Goal: Task Accomplishment & Management: Manage account settings

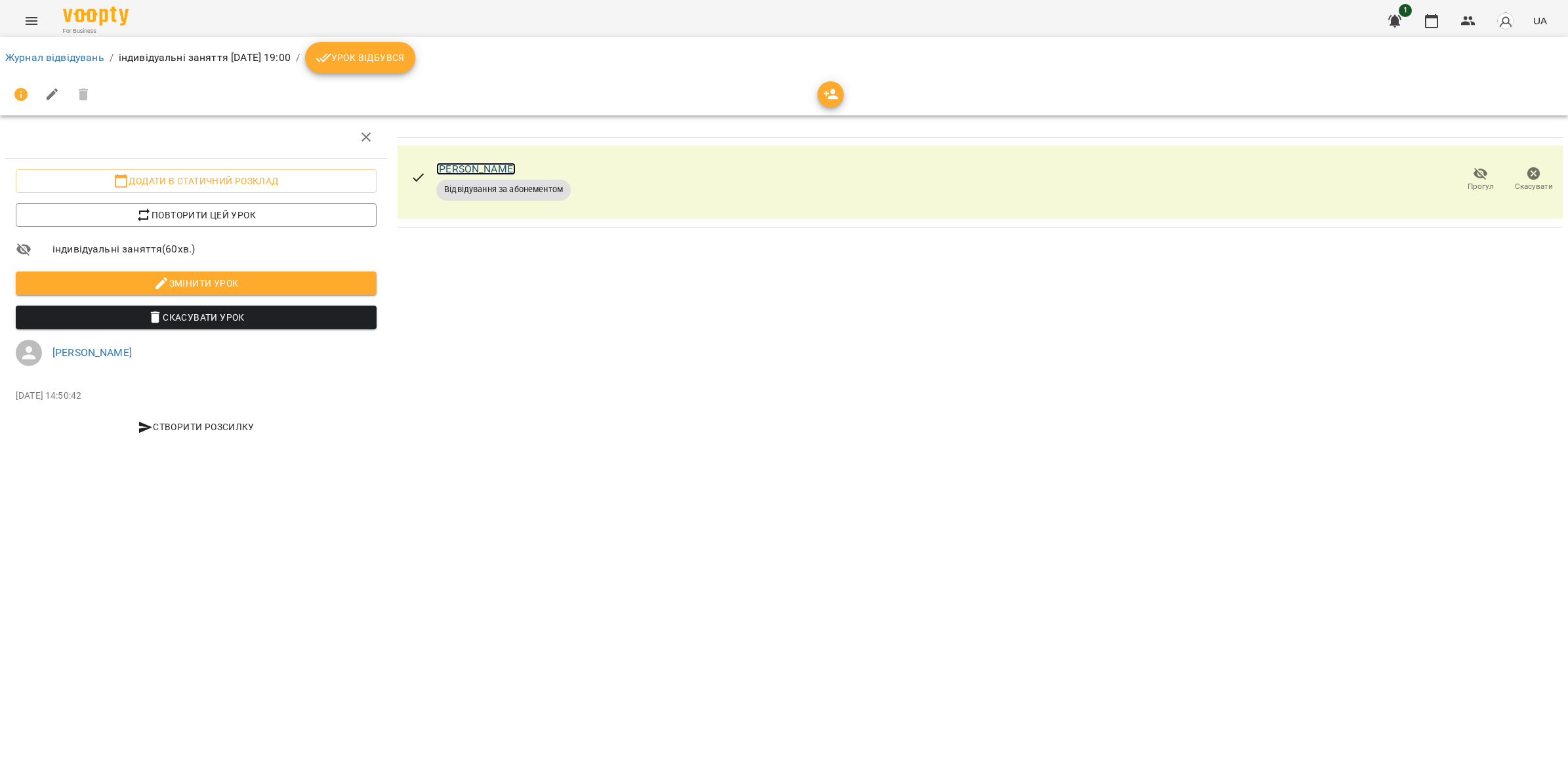
click at [482, 171] on link "[PERSON_NAME]" at bounding box center [475, 169] width 79 height 12
click at [112, 348] on link "[PERSON_NAME]" at bounding box center [92, 352] width 79 height 12
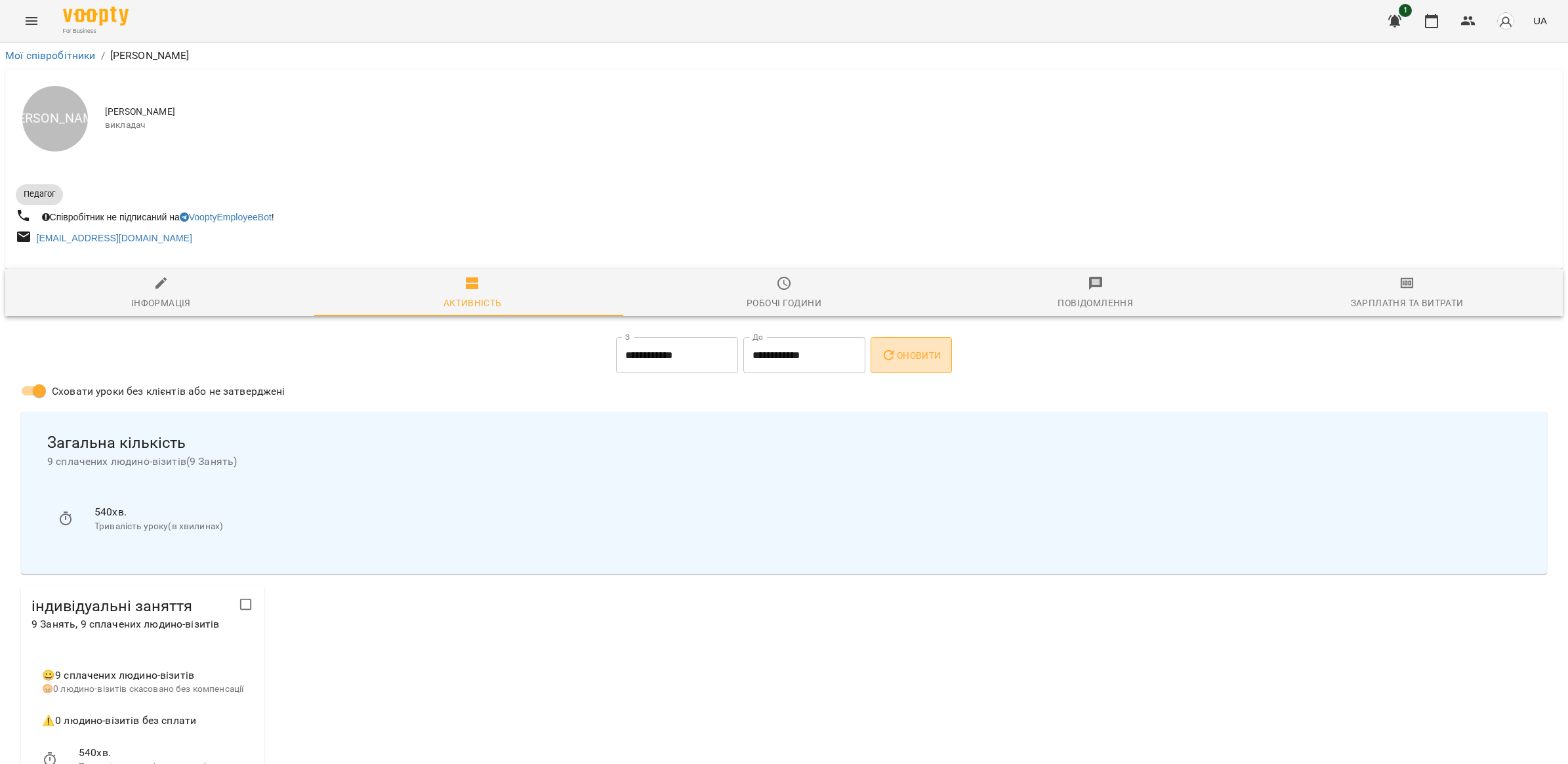
click at [905, 361] on span "Оновити" at bounding box center [911, 355] width 60 height 15
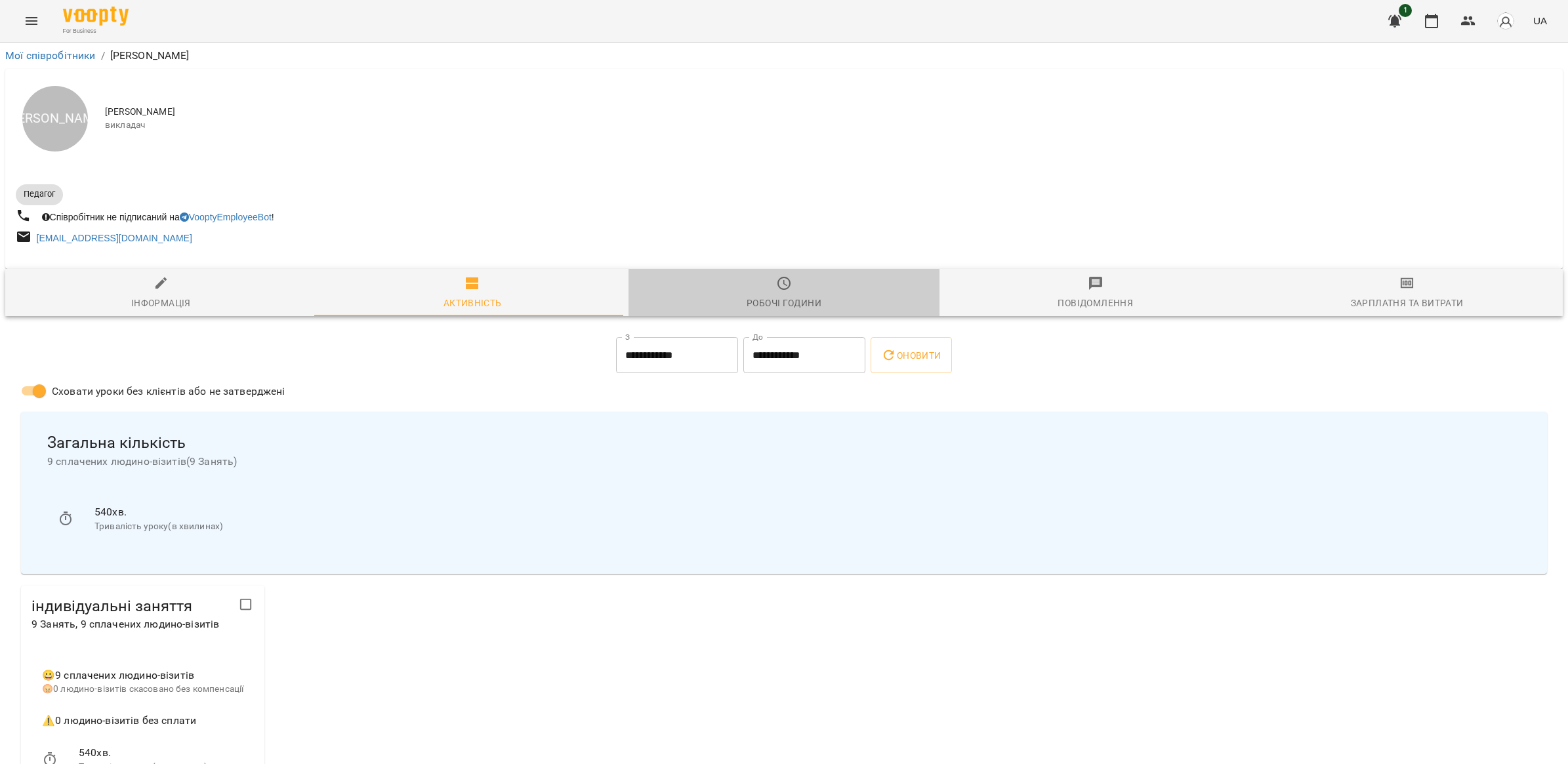
click at [781, 307] on div "Робочі години" at bounding box center [784, 303] width 75 height 15
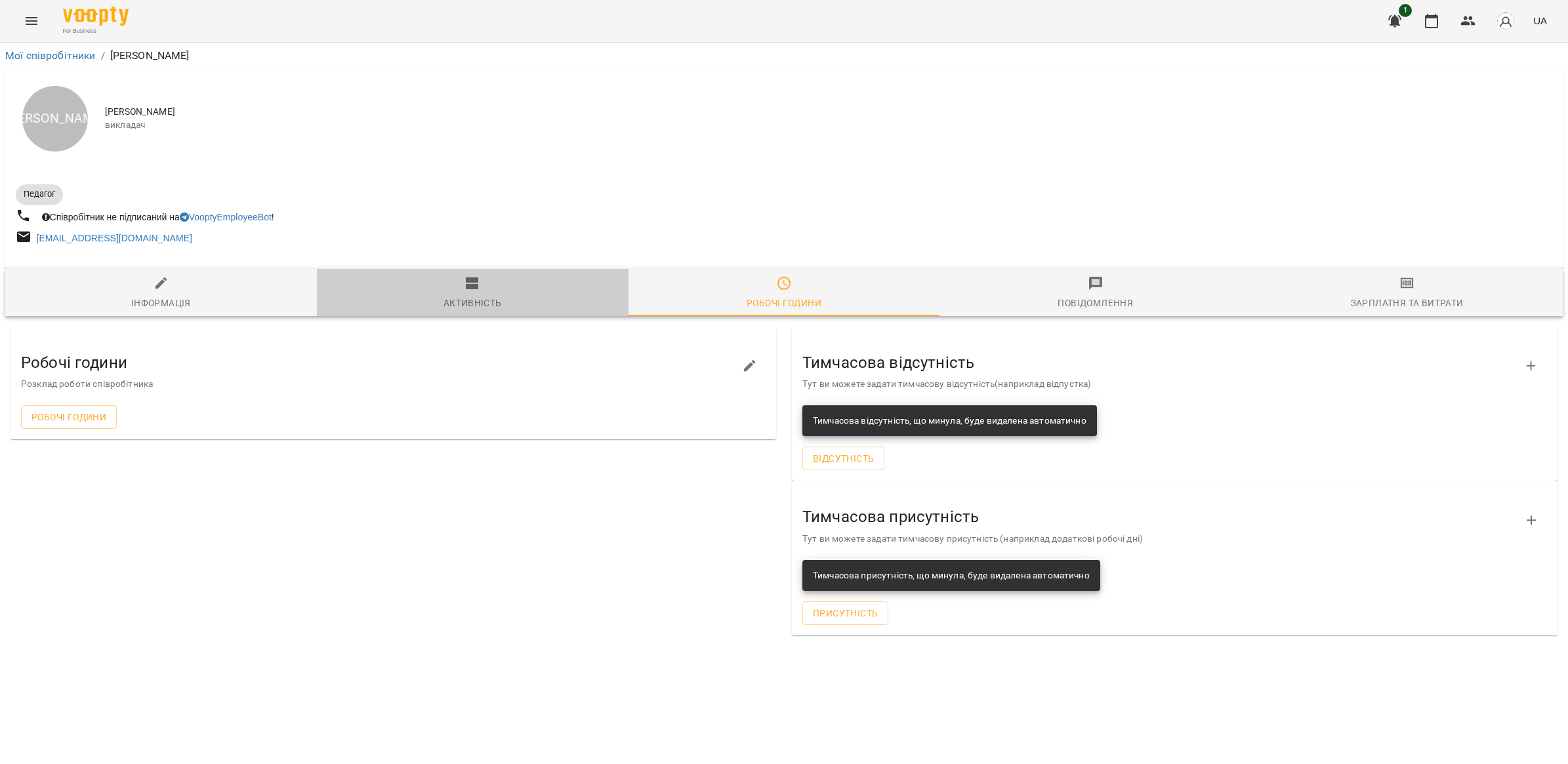
click at [528, 300] on span "Активність" at bounding box center [472, 293] width 296 height 35
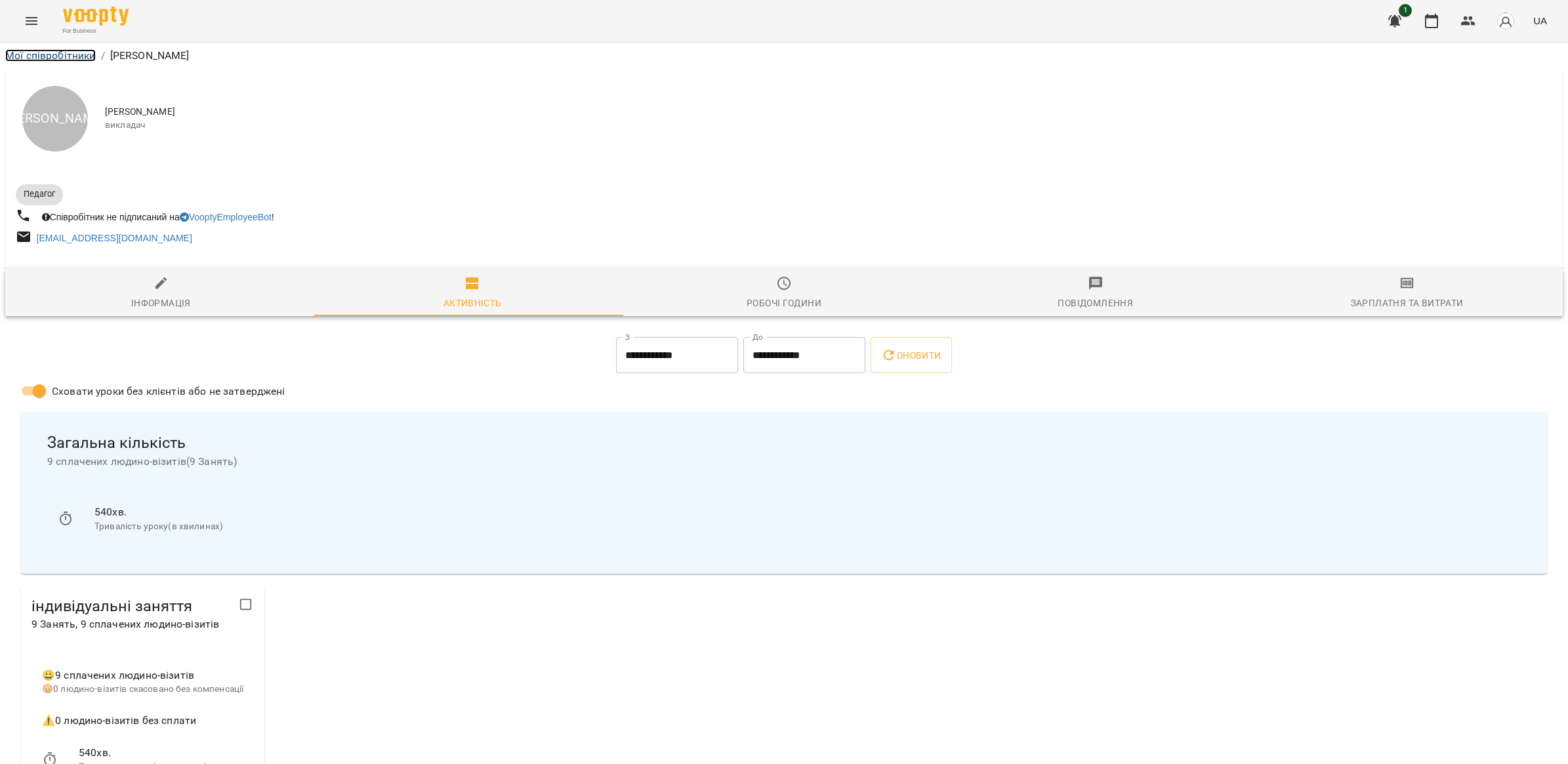
click at [38, 56] on link "Мої співробітники" at bounding box center [51, 55] width 91 height 12
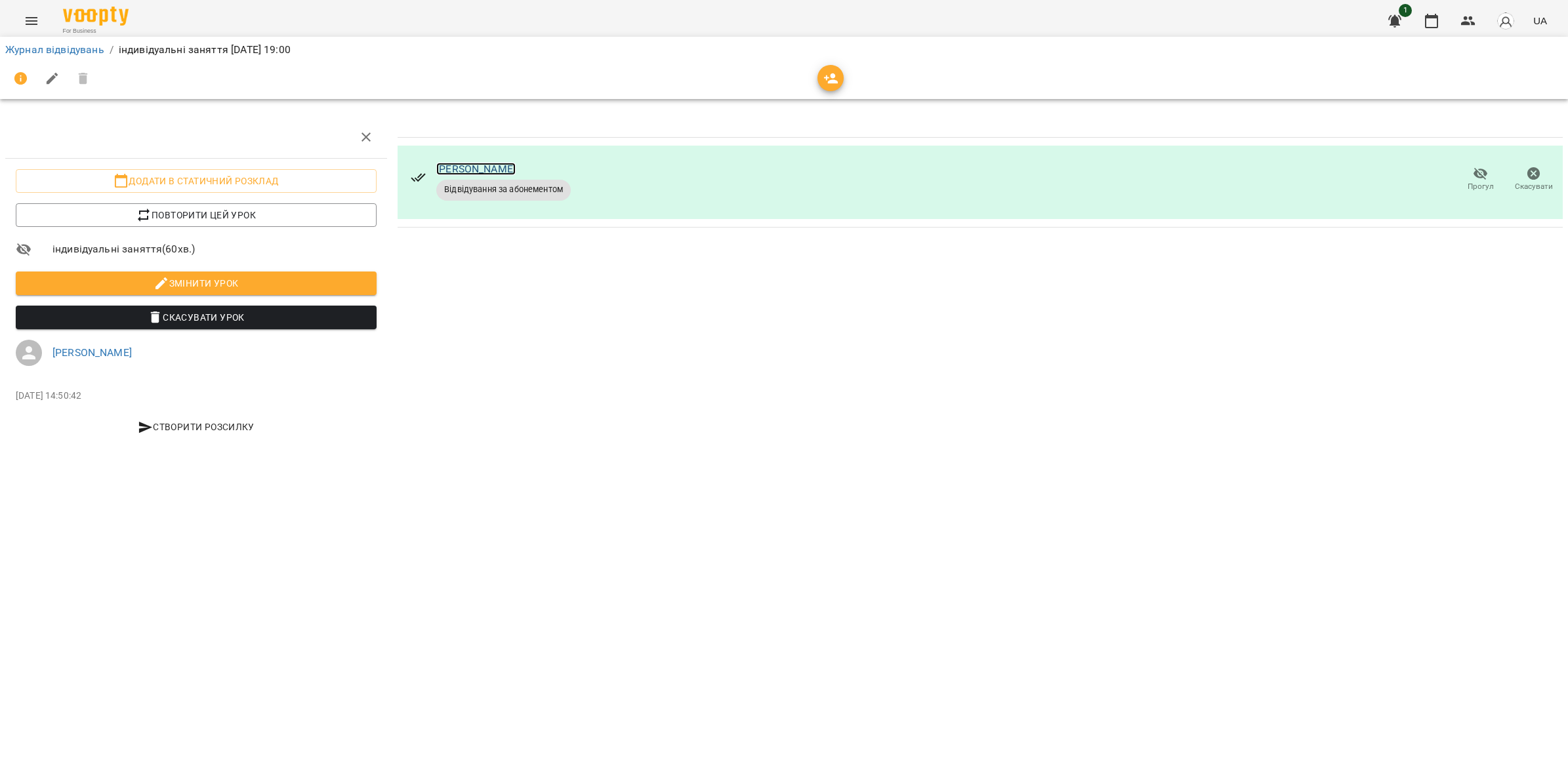
click at [512, 168] on link "[PERSON_NAME]" at bounding box center [475, 169] width 79 height 12
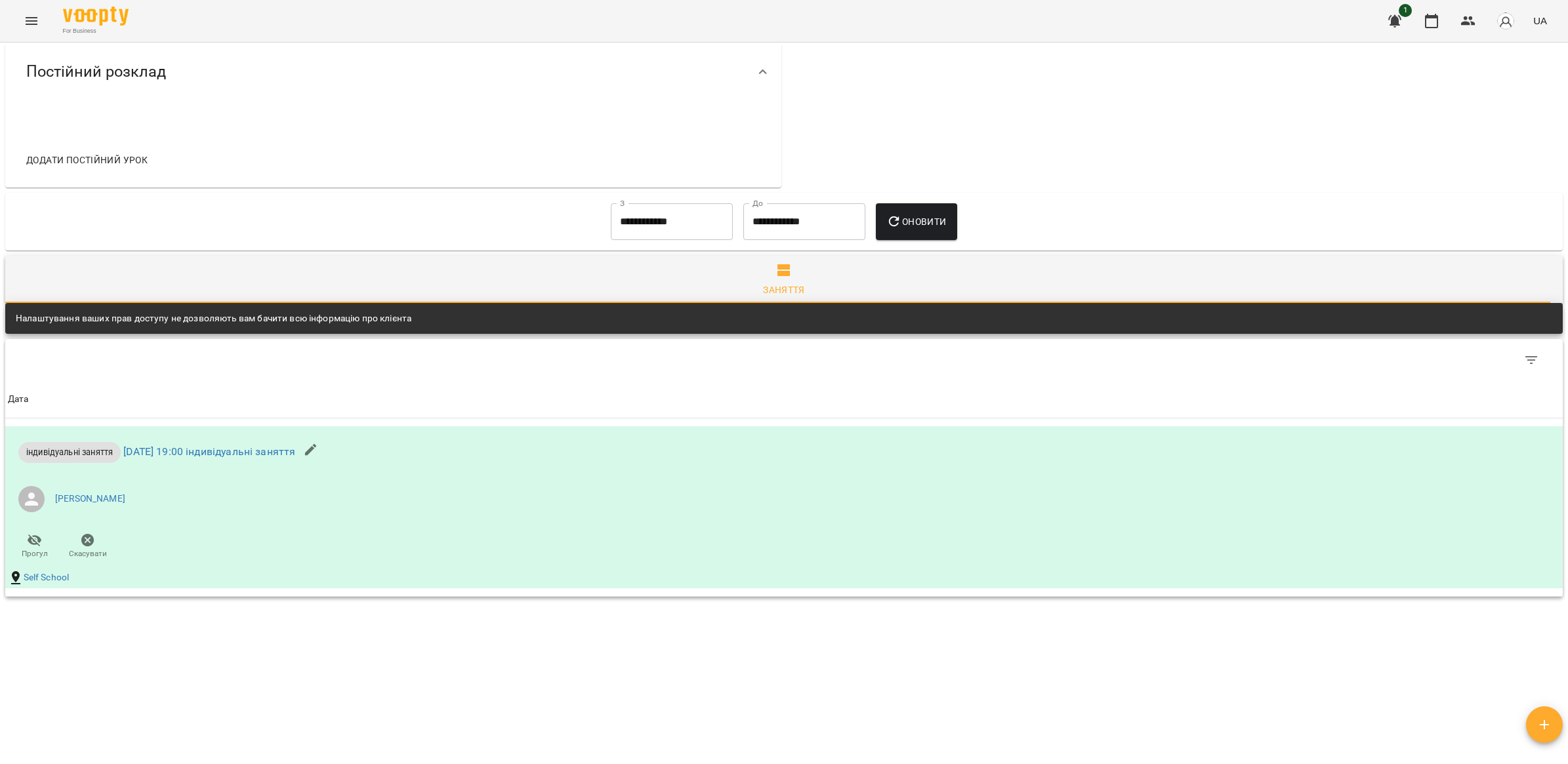
scroll to position [430, 0]
click at [620, 228] on input "**********" at bounding box center [671, 221] width 122 height 37
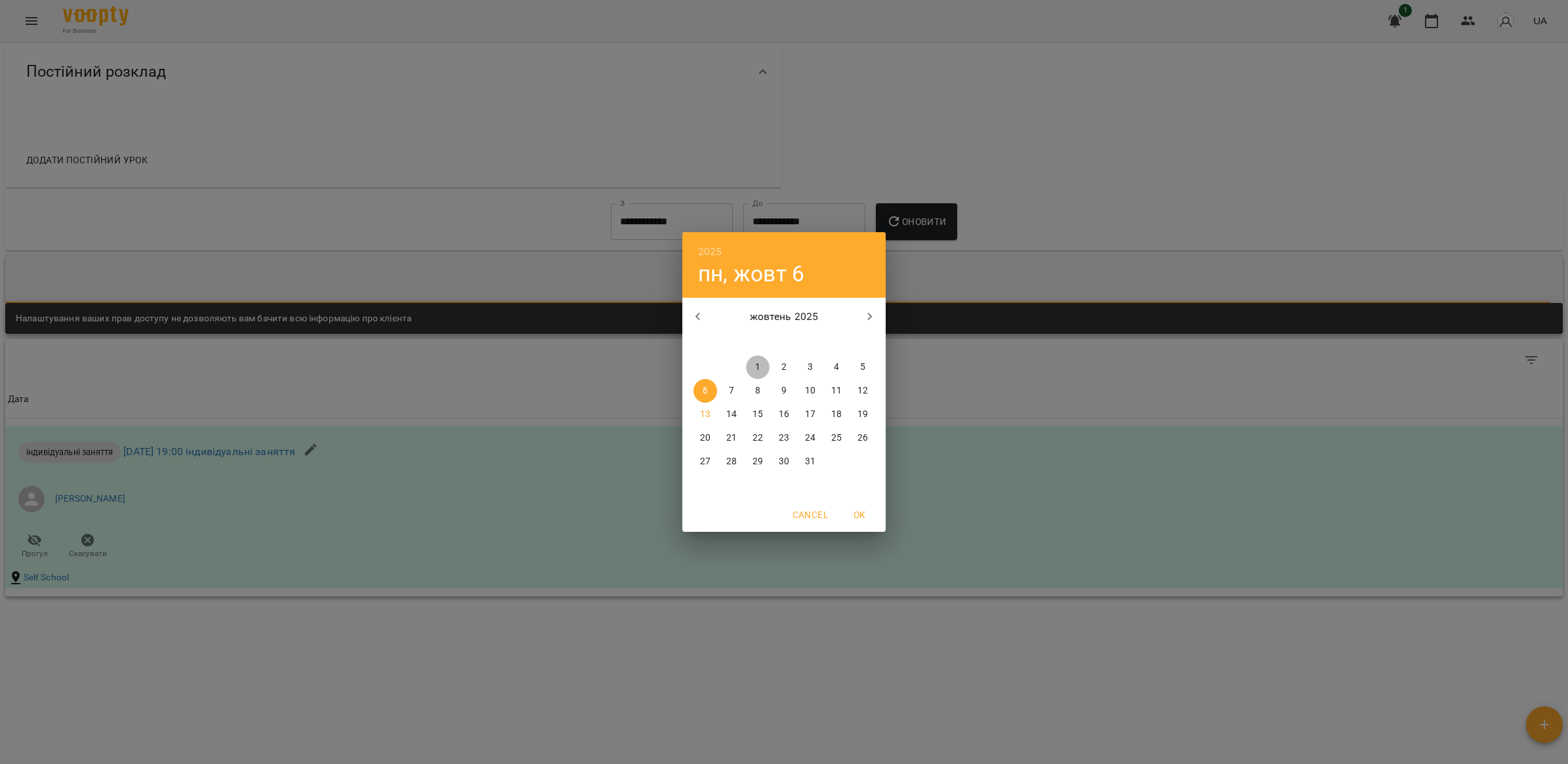
click at [750, 370] on span "1" at bounding box center [757, 367] width 24 height 13
type input "**********"
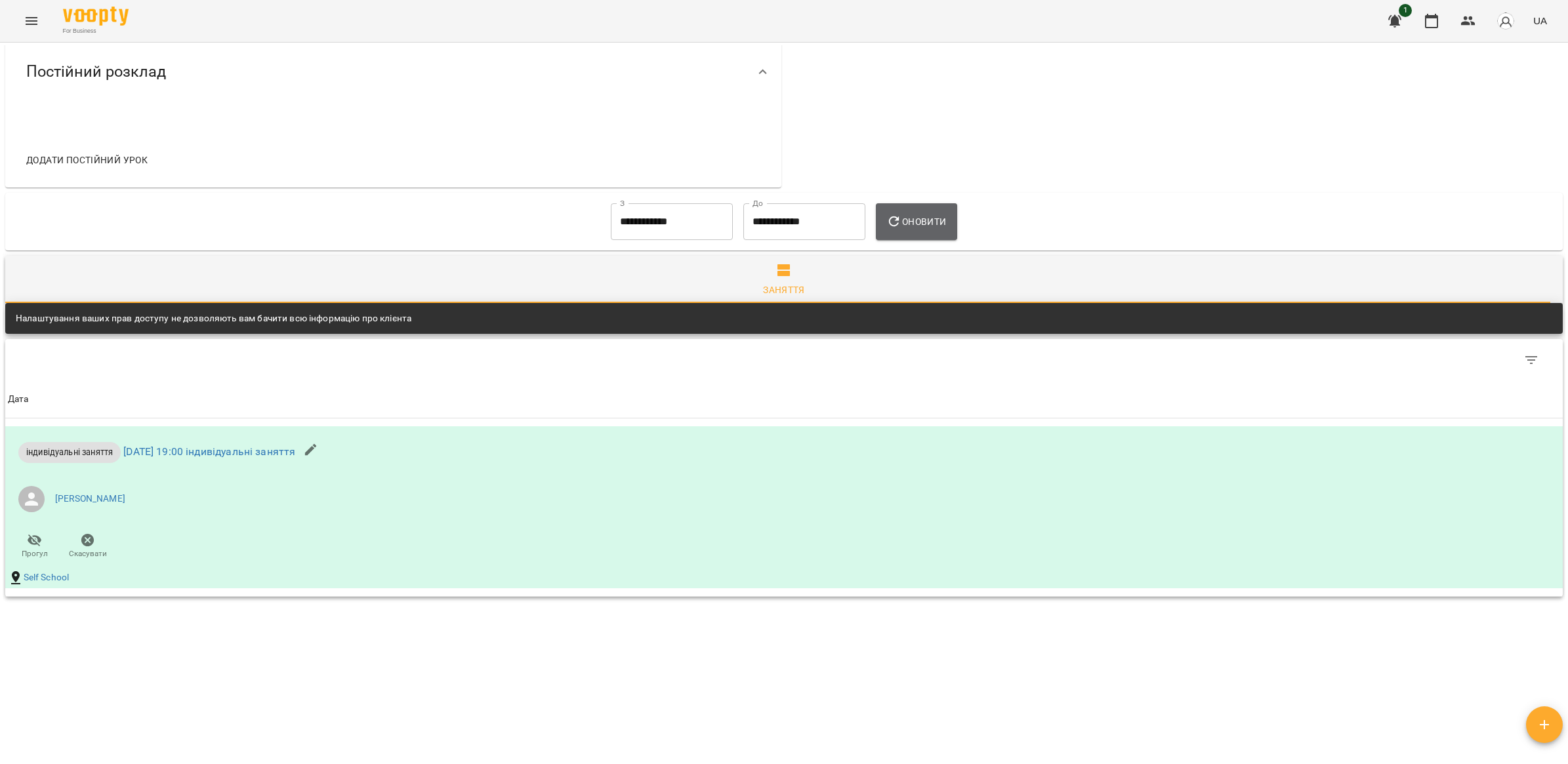
click at [934, 214] on span "Оновити" at bounding box center [916, 221] width 60 height 15
click at [1551, 384] on div "Дата Дата індивідуальні заняття [DATE] 19:00 індивідуальні заняття [PERSON_NAME…" at bounding box center [784, 468] width 1563 height 263
